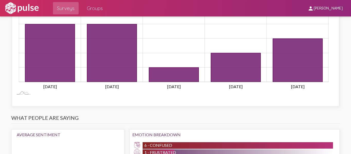
scroll to position [0, 0]
